Goal: Check status: Check status

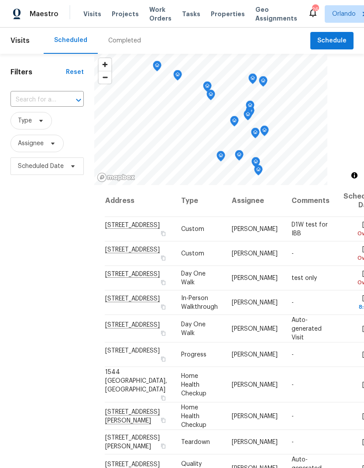
click at [126, 14] on span "Projects" at bounding box center [125, 14] width 27 height 9
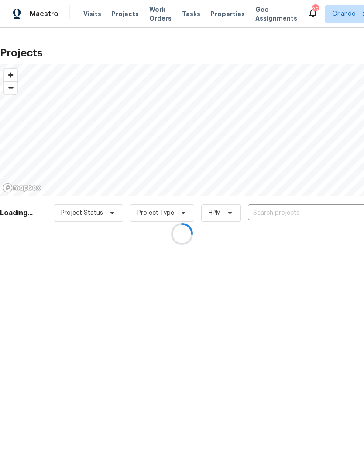
click at [285, 214] on div at bounding box center [182, 234] width 364 height 468
click at [282, 214] on div at bounding box center [182, 234] width 364 height 468
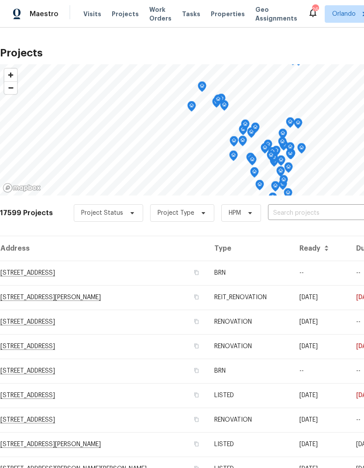
click at [304, 209] on input "text" at bounding box center [318, 213] width 100 height 14
type input "2722 d"
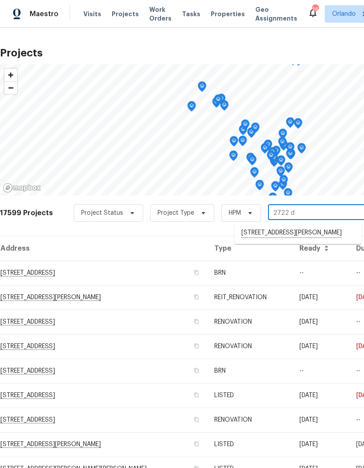
click at [296, 233] on li "[STREET_ADDRESS][PERSON_NAME]" at bounding box center [298, 232] width 127 height 15
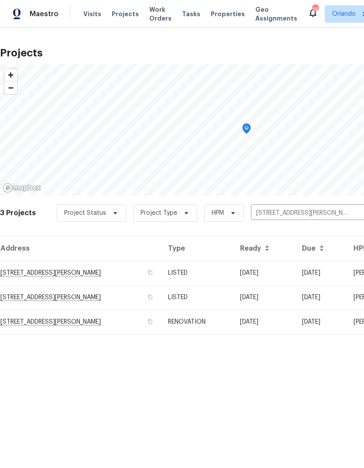
click at [257, 274] on td "[DATE]" at bounding box center [264, 272] width 62 height 24
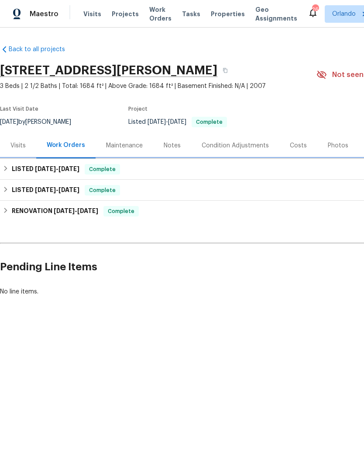
click at [11, 170] on div "LISTED [DATE] - [DATE] Complete" at bounding box center [247, 169] width 488 height 10
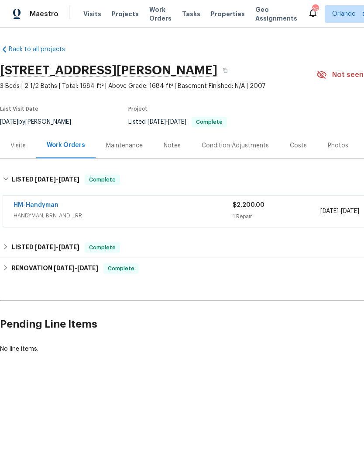
click at [44, 204] on link "HM-Handyman" at bounding box center [36, 205] width 45 height 6
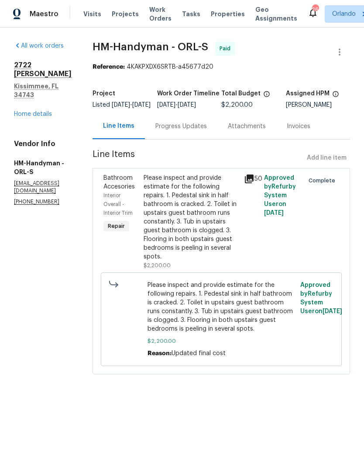
click at [200, 139] on div "Progress Updates" at bounding box center [181, 126] width 73 height 26
